Goal: Task Accomplishment & Management: Complete application form

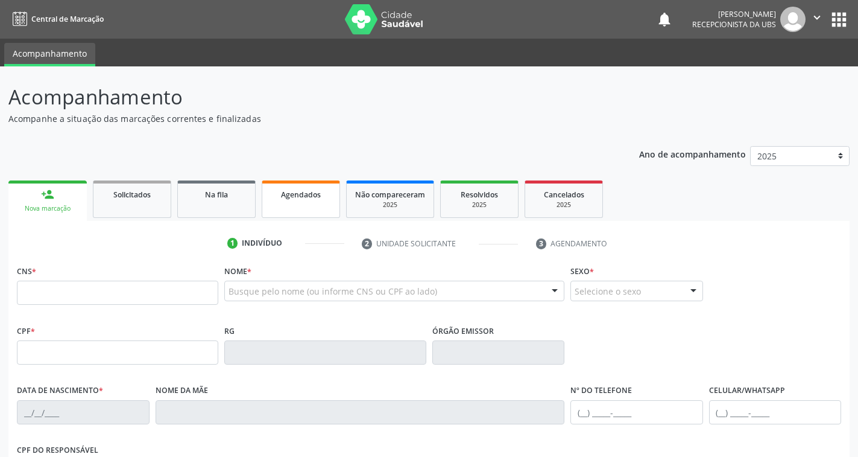
click at [289, 198] on span "Agendados" at bounding box center [301, 194] width 40 height 10
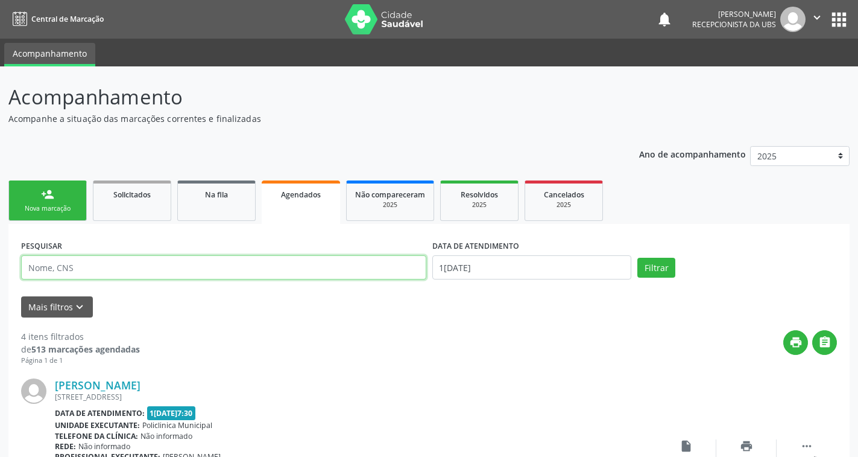
click at [219, 264] on input "text" at bounding box center [223, 267] width 405 height 24
type input "[PERSON_NAME]"
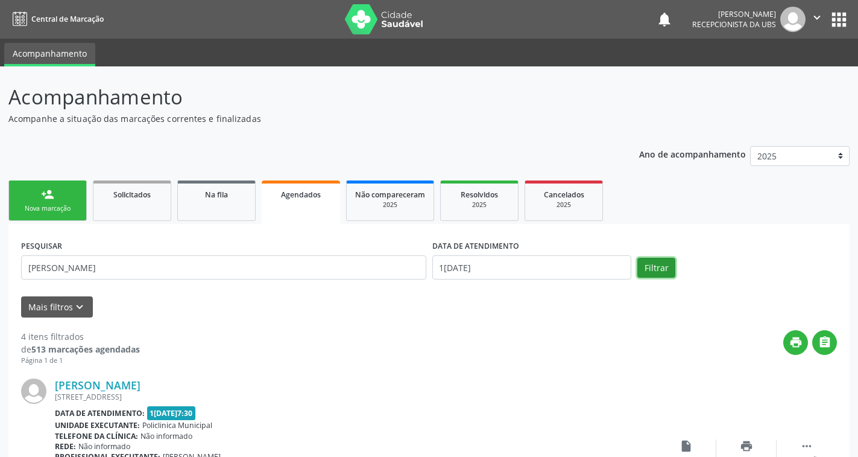
click at [656, 268] on button "Filtrar" at bounding box center [656, 268] width 38 height 21
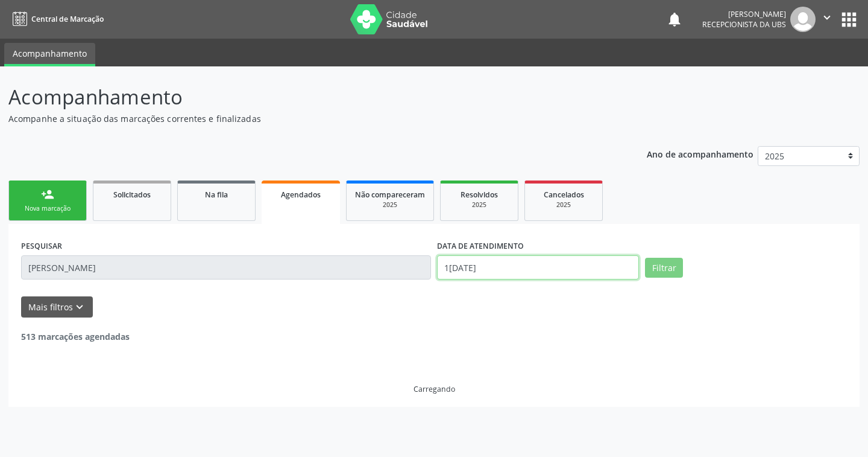
click at [608, 268] on input "1[DATE]" at bounding box center [538, 267] width 202 height 24
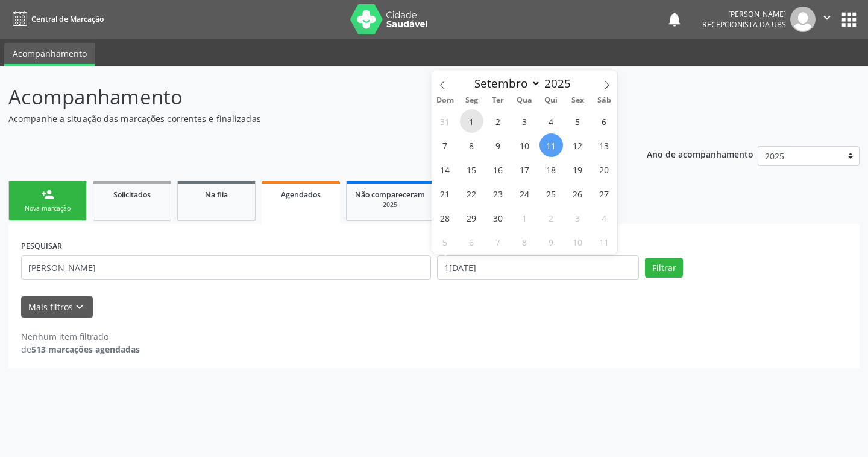
click at [473, 122] on span "1" at bounding box center [472, 121] width 24 height 24
type input "0[DATE]"
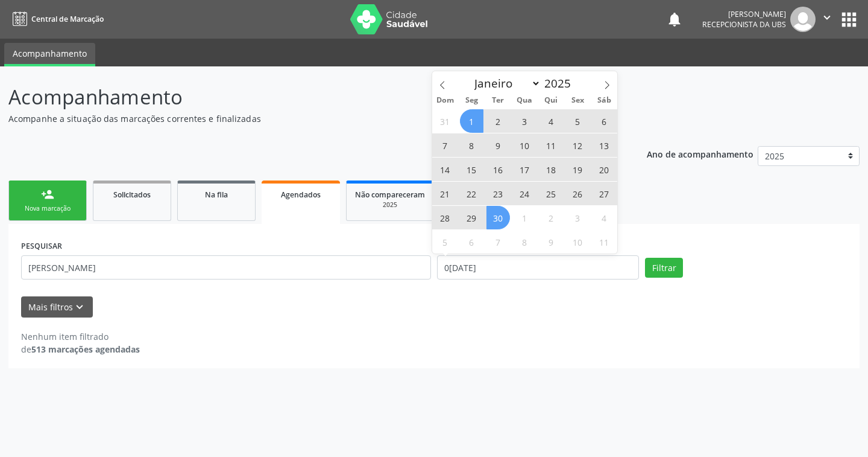
click at [504, 221] on span "30" at bounding box center [499, 218] width 24 height 24
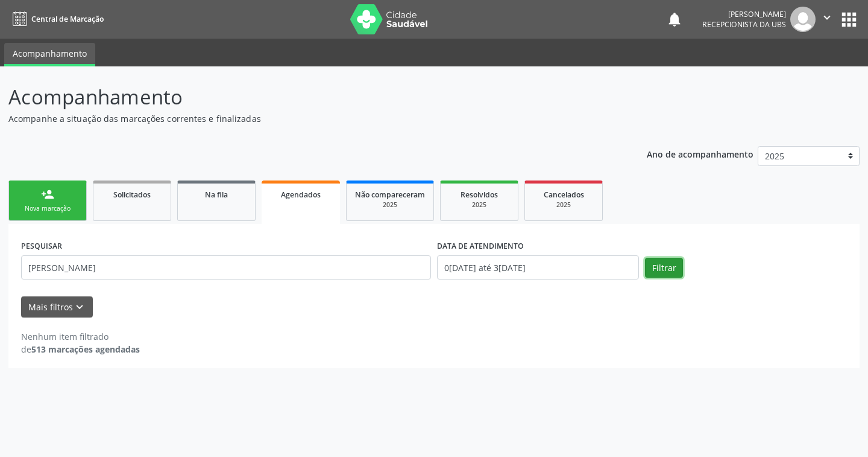
click at [666, 273] on button "Filtrar" at bounding box center [664, 268] width 38 height 21
click at [235, 267] on input "[PERSON_NAME]" at bounding box center [226, 267] width 410 height 24
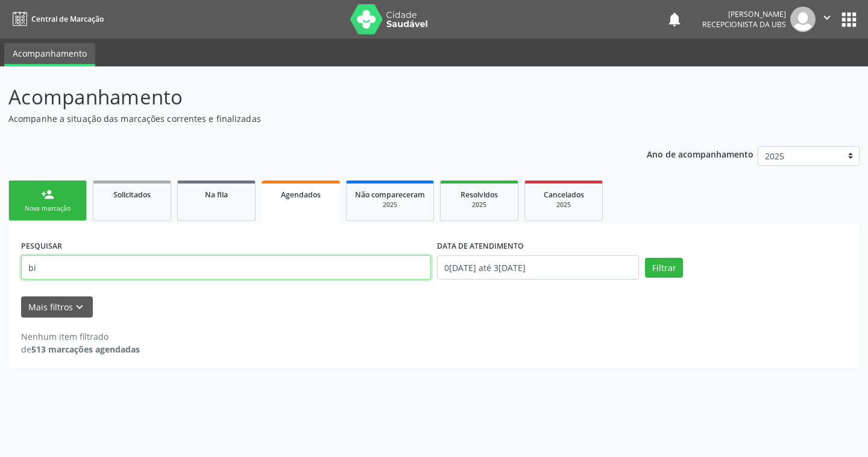
type input "b"
click at [158, 212] on link "Solicitados" at bounding box center [132, 200] width 78 height 40
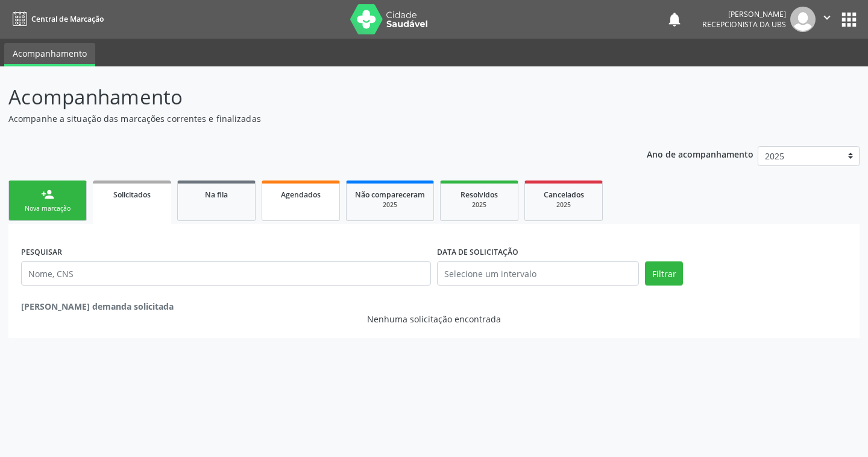
drag, startPoint x: 219, startPoint y: 204, endPoint x: 298, endPoint y: 198, distance: 79.2
click at [220, 204] on link "Na fila" at bounding box center [216, 200] width 78 height 40
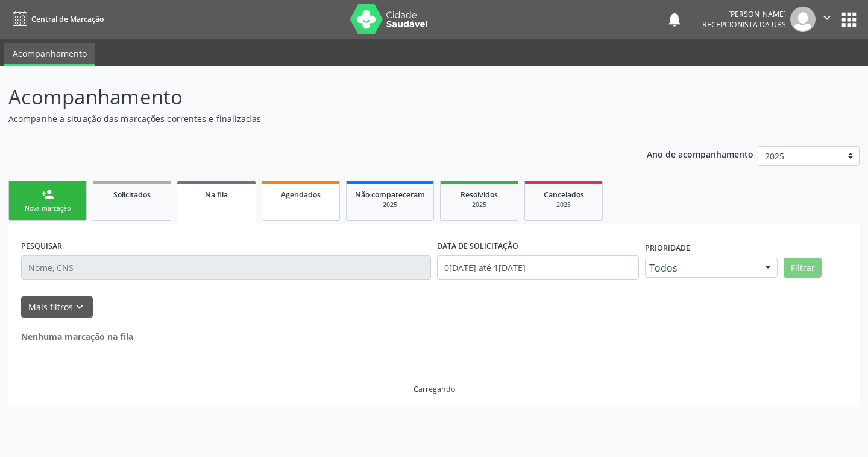
click at [298, 198] on span "Agendados" at bounding box center [301, 194] width 40 height 10
select select "8"
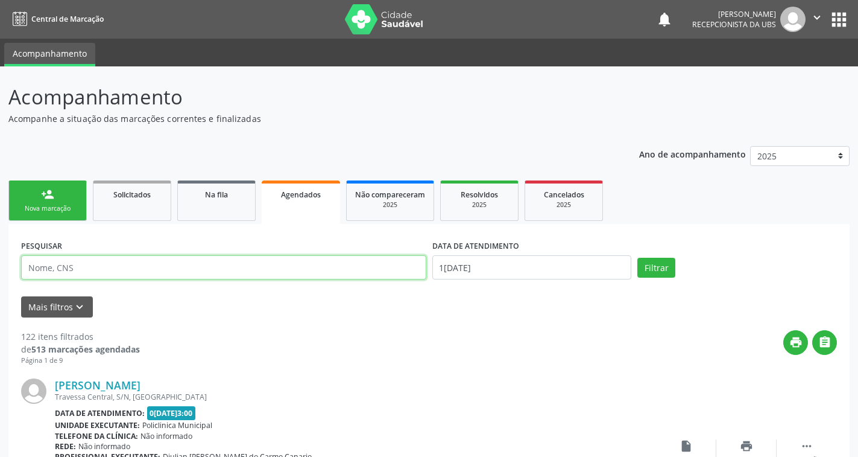
click at [251, 261] on input "text" at bounding box center [223, 267] width 405 height 24
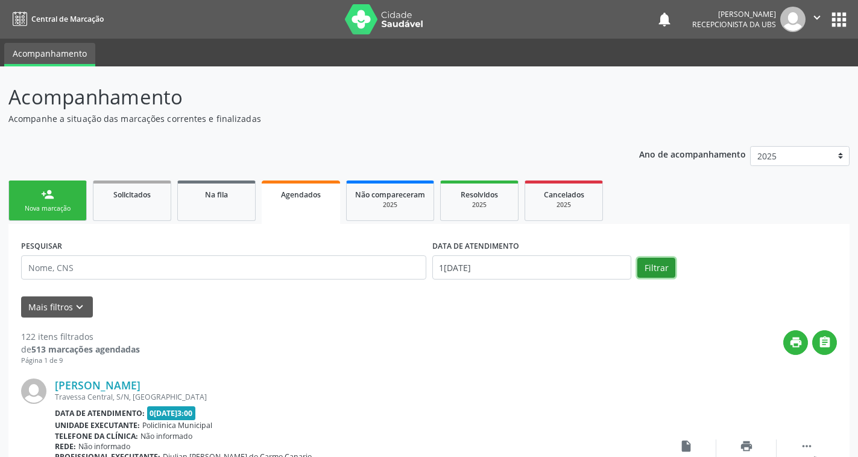
click at [641, 270] on button "Filtrar" at bounding box center [656, 268] width 38 height 21
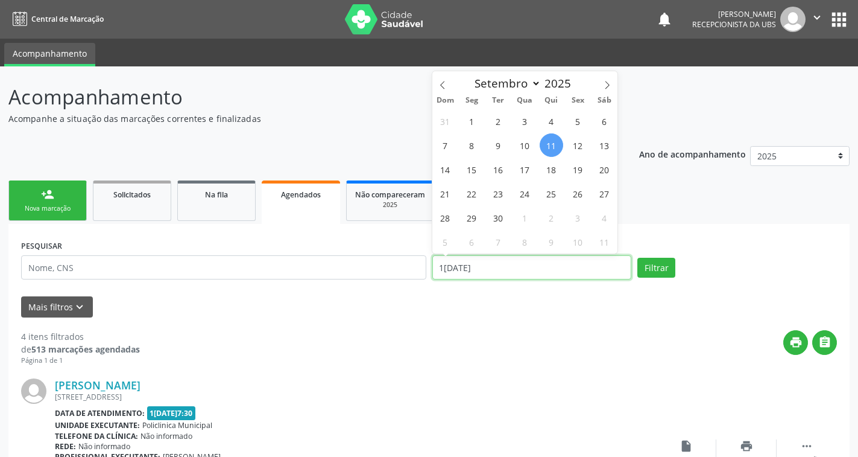
click at [631, 261] on input "1[DATE]" at bounding box center [532, 267] width 200 height 24
click at [473, 124] on span "1" at bounding box center [472, 121] width 24 height 24
type input "0[DATE]"
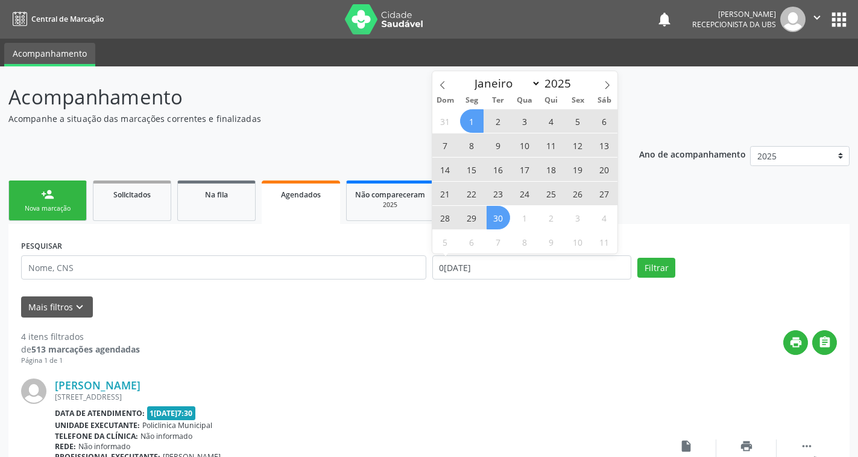
click at [502, 221] on span "30" at bounding box center [499, 218] width 24 height 24
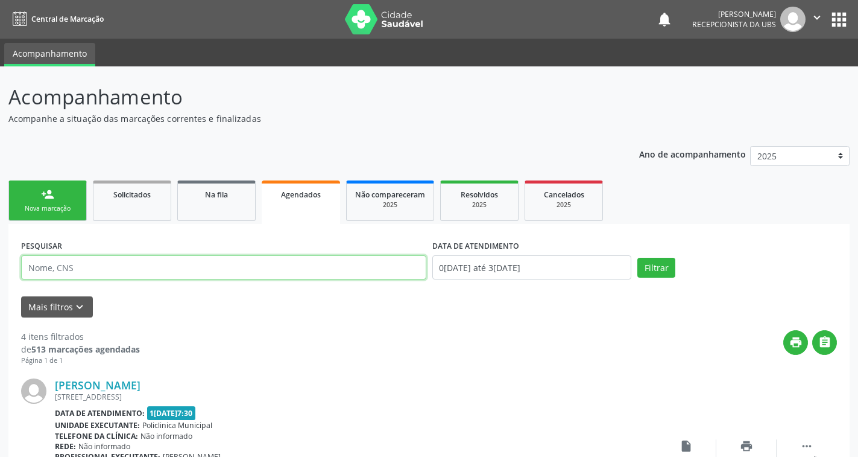
click at [226, 270] on input "text" at bounding box center [223, 267] width 405 height 24
type input "703402185352100"
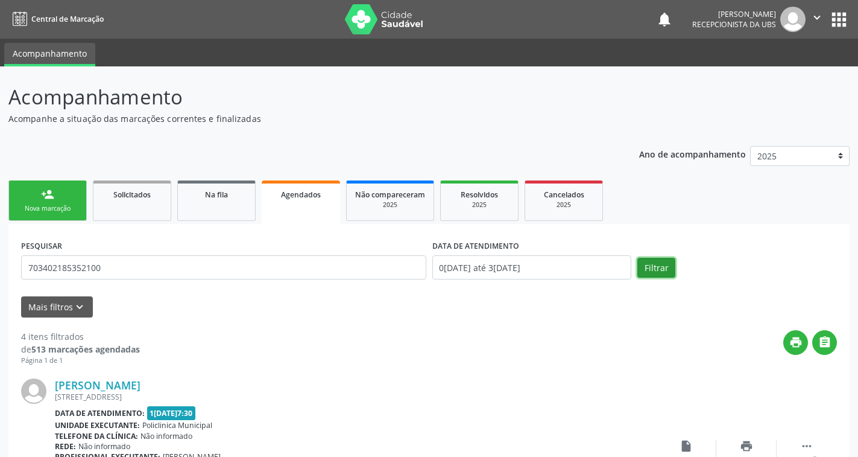
click at [660, 271] on button "Filtrar" at bounding box center [656, 268] width 38 height 21
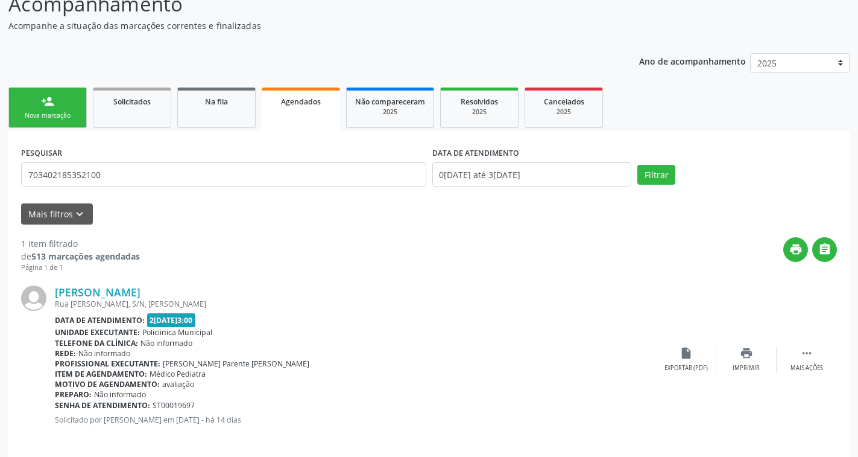
scroll to position [101, 0]
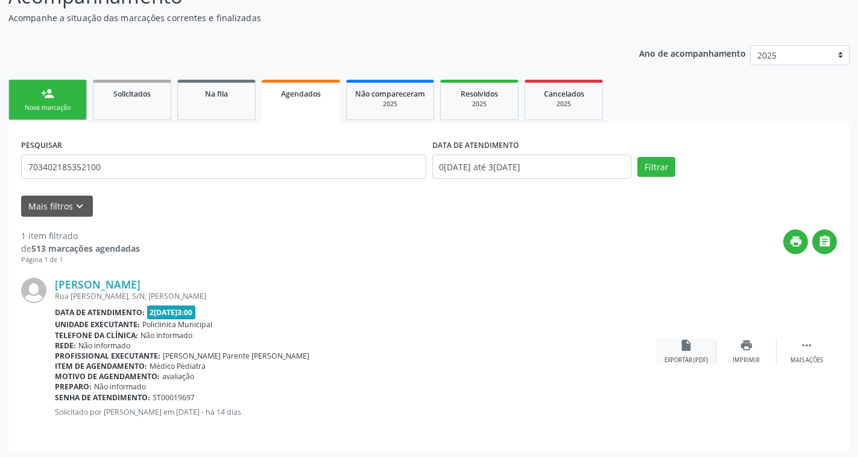
click at [683, 347] on icon "insert_drive_file" at bounding box center [686, 344] width 13 height 13
click at [803, 344] on icon "" at bounding box center [806, 344] width 13 height 13
click at [809, 345] on icon "" at bounding box center [806, 344] width 13 height 13
click at [633, 350] on div "print Imprimir" at bounding box center [626, 351] width 60 height 26
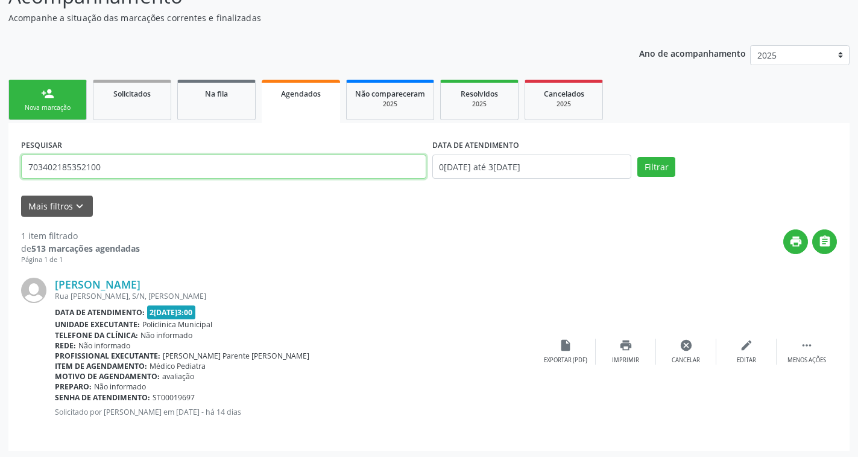
drag, startPoint x: 123, startPoint y: 166, endPoint x: 5, endPoint y: 176, distance: 118.6
click at [5, 176] on div "Acompanhamento Acompanhe a situação das marcações correntes e finalizadas Relat…" at bounding box center [429, 212] width 858 height 493
click at [49, 92] on div "person_add" at bounding box center [47, 93] width 13 height 13
click at [61, 107] on div "Nova marcação" at bounding box center [47, 107] width 60 height 9
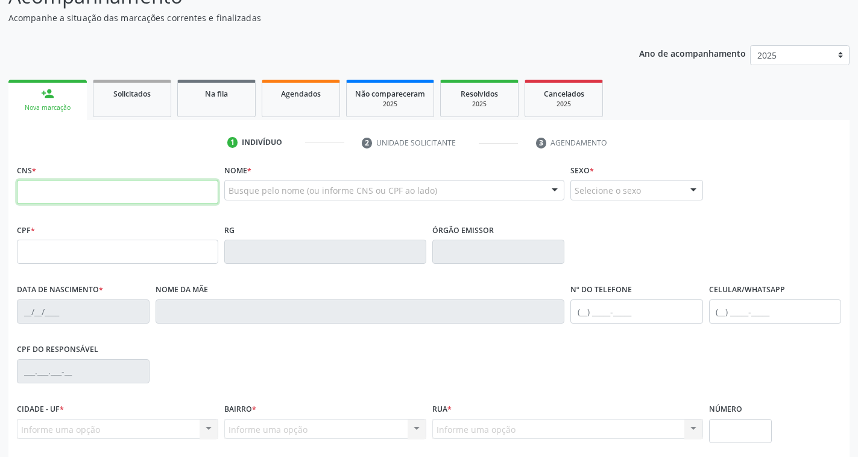
click at [105, 194] on input "text" at bounding box center [117, 192] width 201 height 24
paste input "703 4021 8535 2100"
type input "703 4021 8535 2100"
type input "[DATE]"
type input "[PERSON_NAME]"
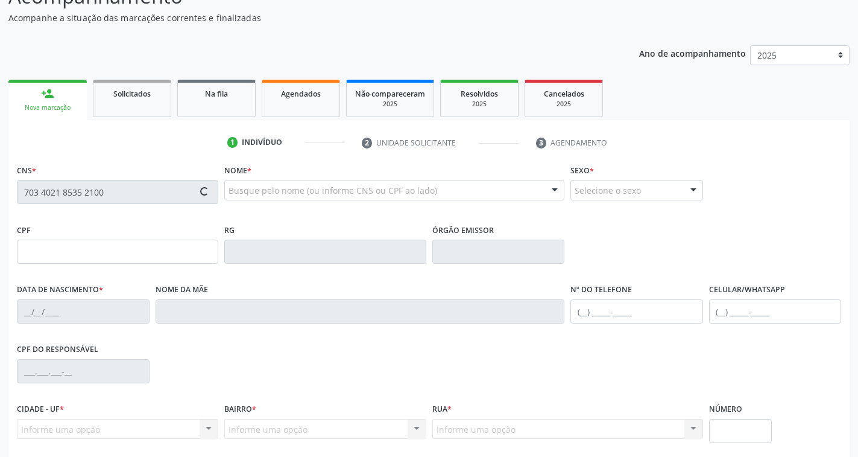
type input "S/N"
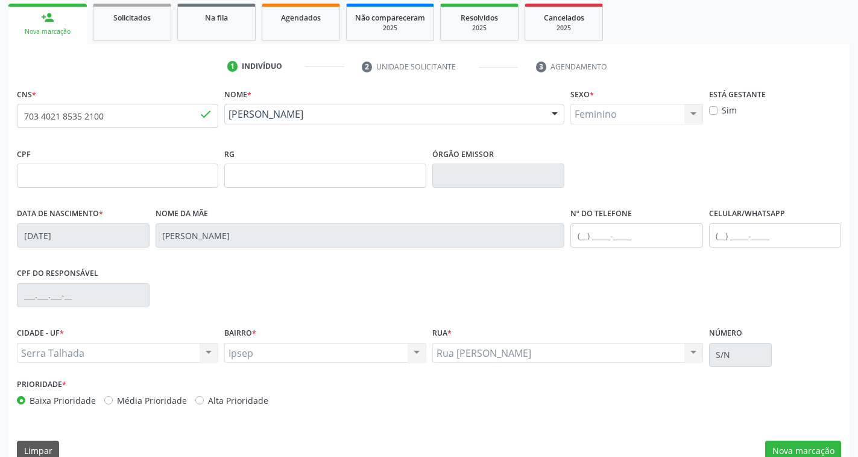
scroll to position [195, 0]
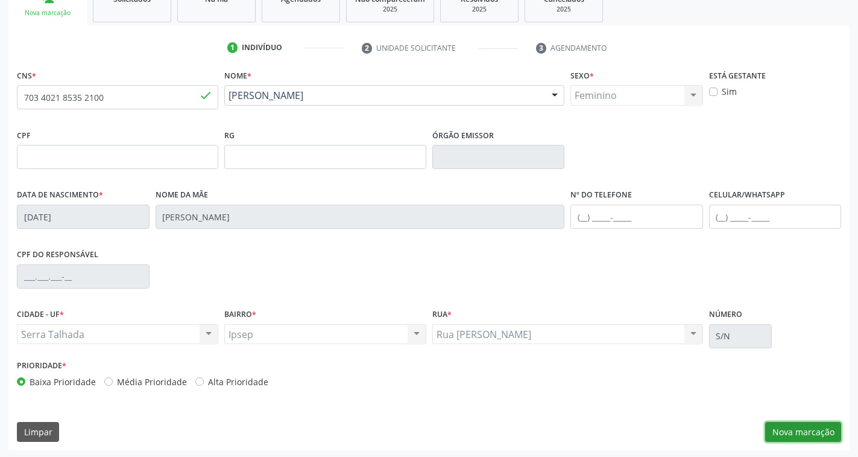
click at [812, 431] on button "Nova marcação" at bounding box center [803, 432] width 76 height 21
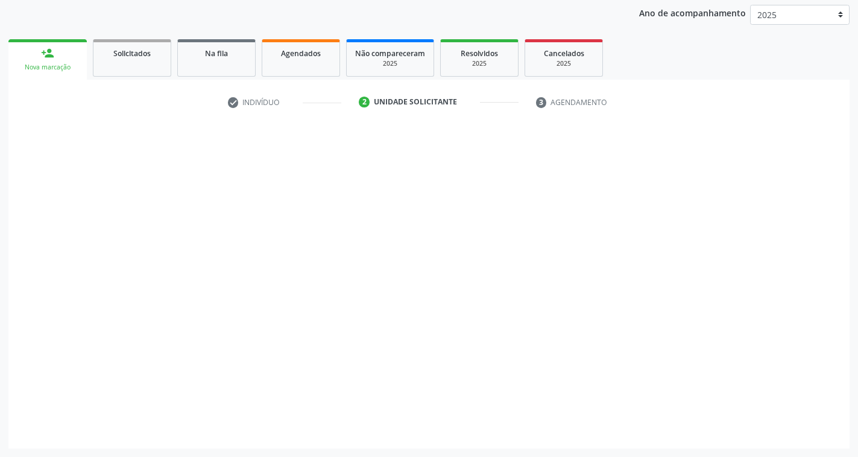
scroll to position [140, 0]
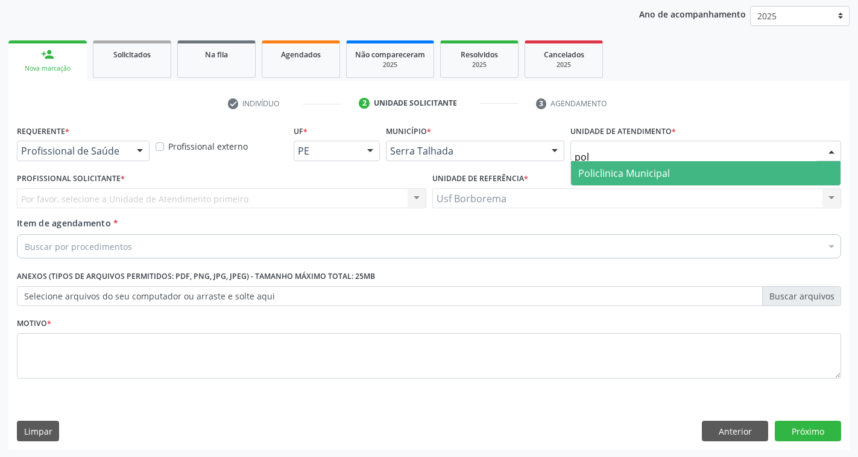
type input "poli"
click at [646, 165] on span "Policlinica Municipal" at bounding box center [706, 173] width 270 height 24
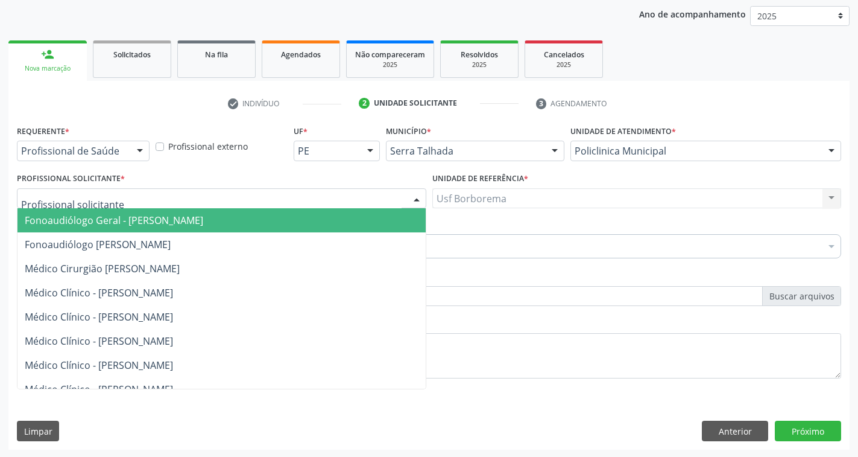
click at [256, 195] on div at bounding box center [221, 198] width 409 height 21
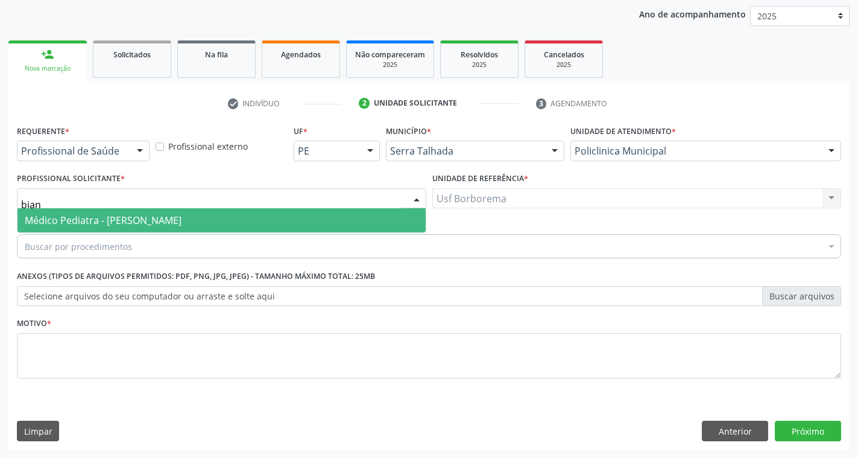
click at [182, 223] on span "Médico Pediatra - [PERSON_NAME]" at bounding box center [103, 219] width 157 height 13
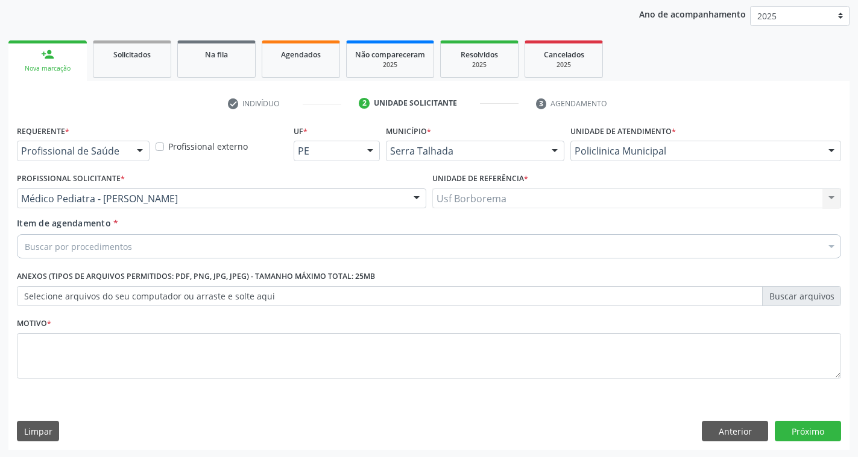
click at [218, 248] on div "Buscar por procedimentos" at bounding box center [429, 246] width 824 height 24
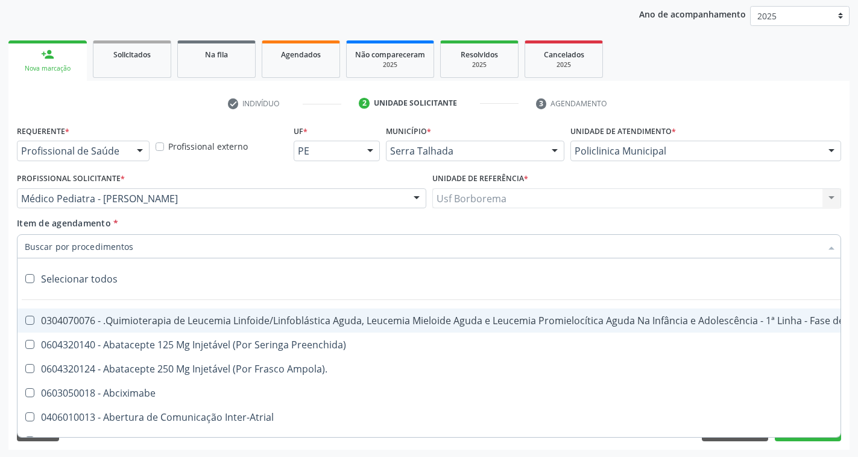
click at [185, 246] on input "Item de agendamento *" at bounding box center [423, 246] width 797 height 24
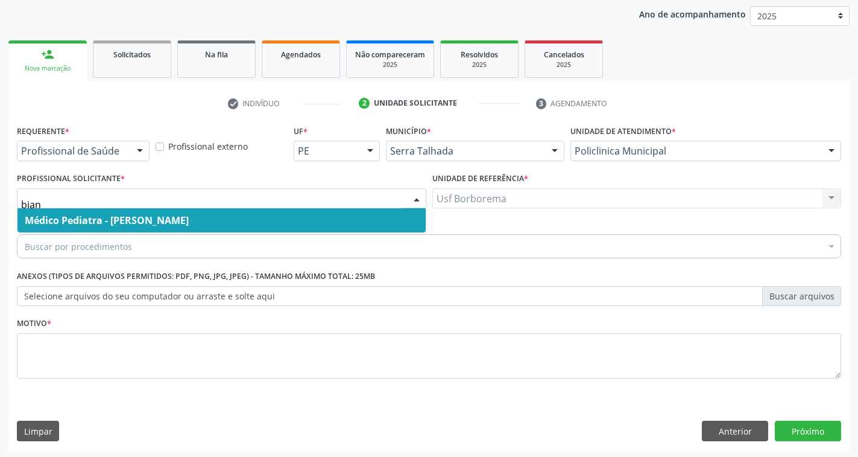
type input "bianc"
click at [189, 222] on span "Médico Pediatra - [PERSON_NAME]" at bounding box center [107, 219] width 164 height 13
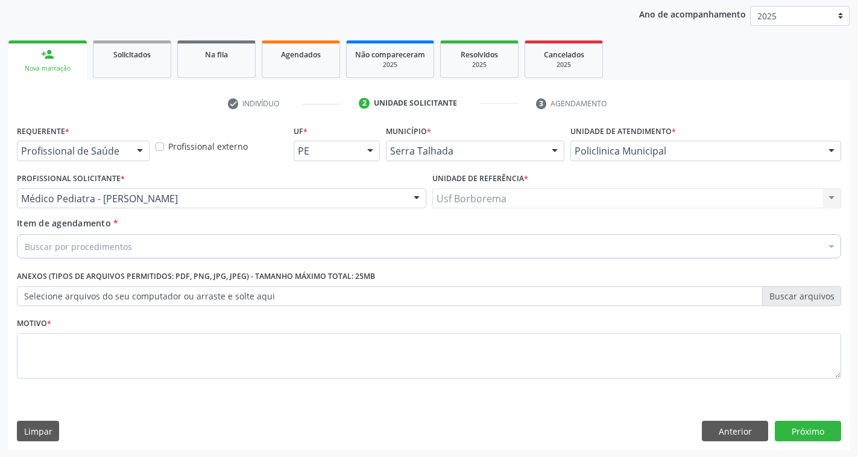
click at [230, 241] on div "Buscar por procedimentos" at bounding box center [429, 246] width 824 height 24
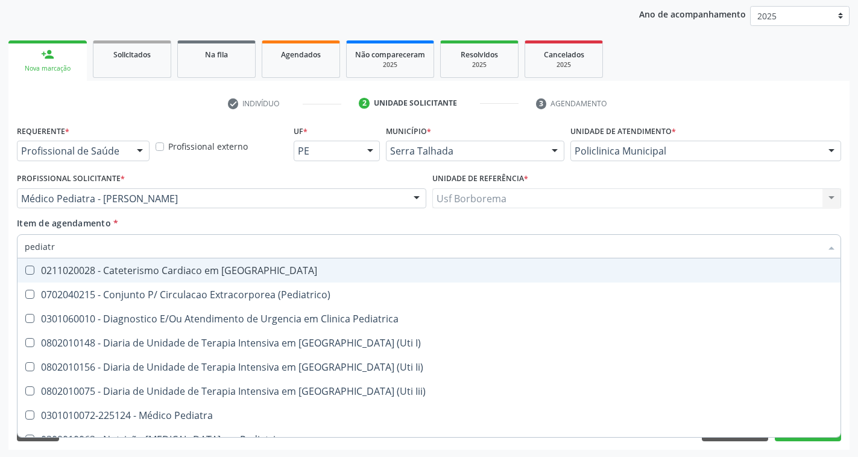
type input "pediatra"
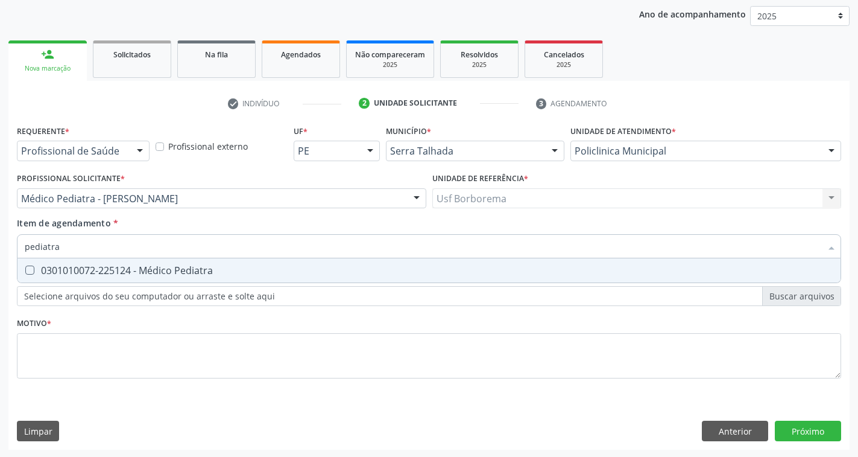
click at [30, 270] on Pediatra at bounding box center [29, 269] width 9 height 9
click at [25, 270] on Pediatra "checkbox" at bounding box center [21, 270] width 8 height 8
checkbox Pediatra "true"
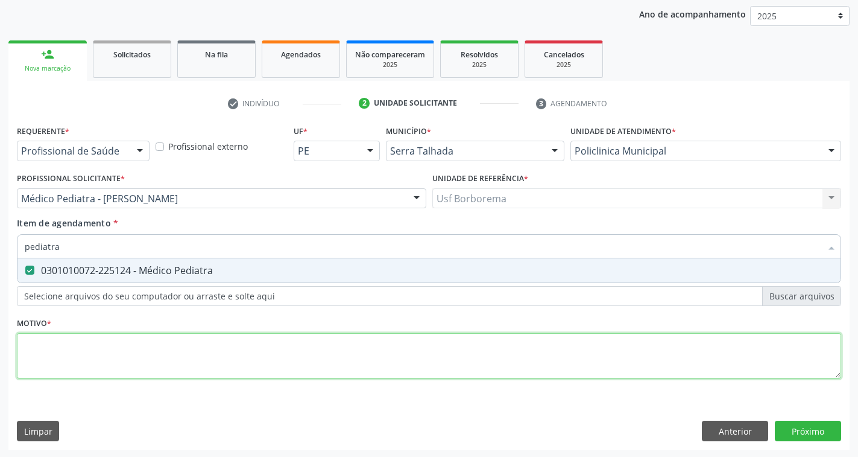
click at [89, 363] on div "Requerente * Profissional de Saúde Profissional de Saúde Paciente Nenhum result…" at bounding box center [429, 258] width 824 height 273
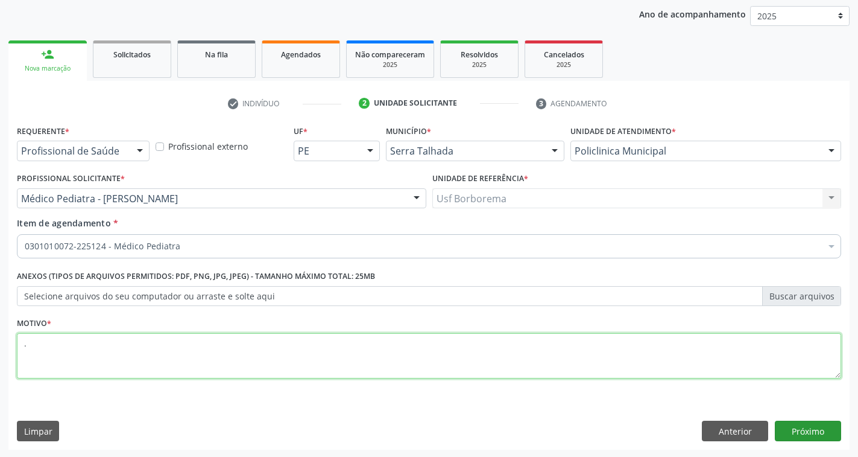
type textarea "."
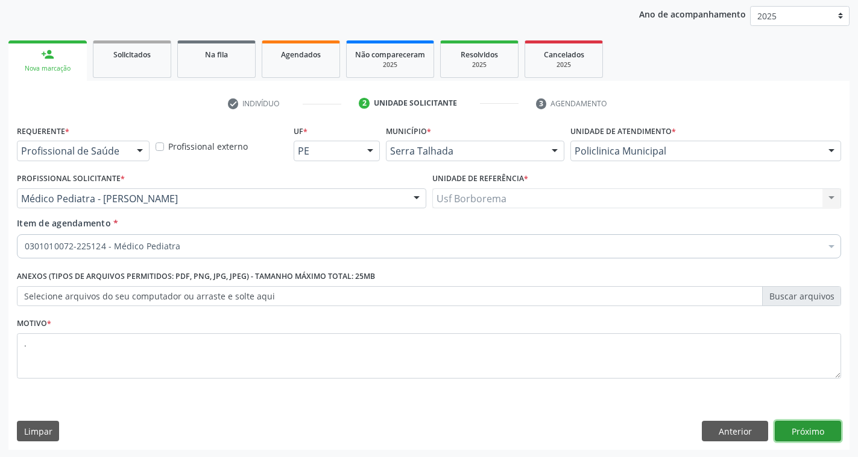
click at [793, 425] on button "Próximo" at bounding box center [808, 430] width 66 height 21
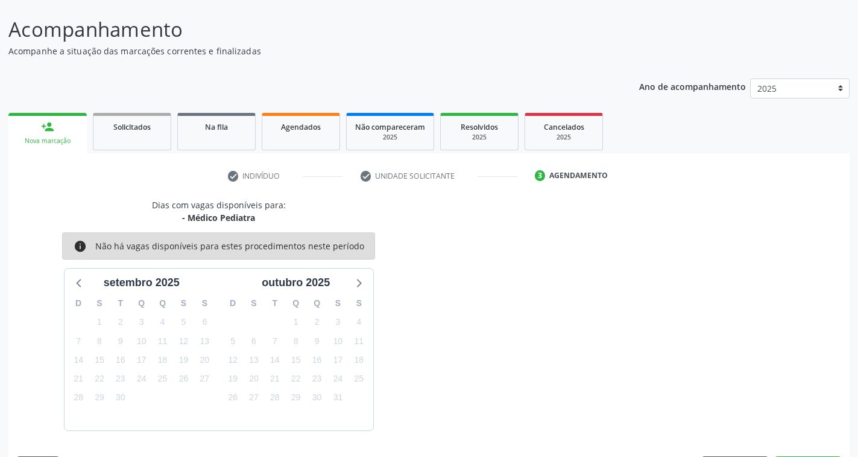
scroll to position [103, 0]
